Goal: Navigation & Orientation: Find specific page/section

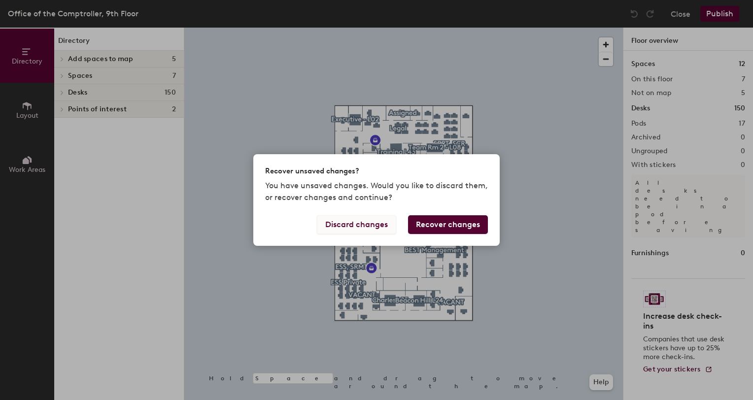
click at [375, 227] on button "Discard changes" at bounding box center [356, 224] width 79 height 19
